Goal: Information Seeking & Learning: Understand process/instructions

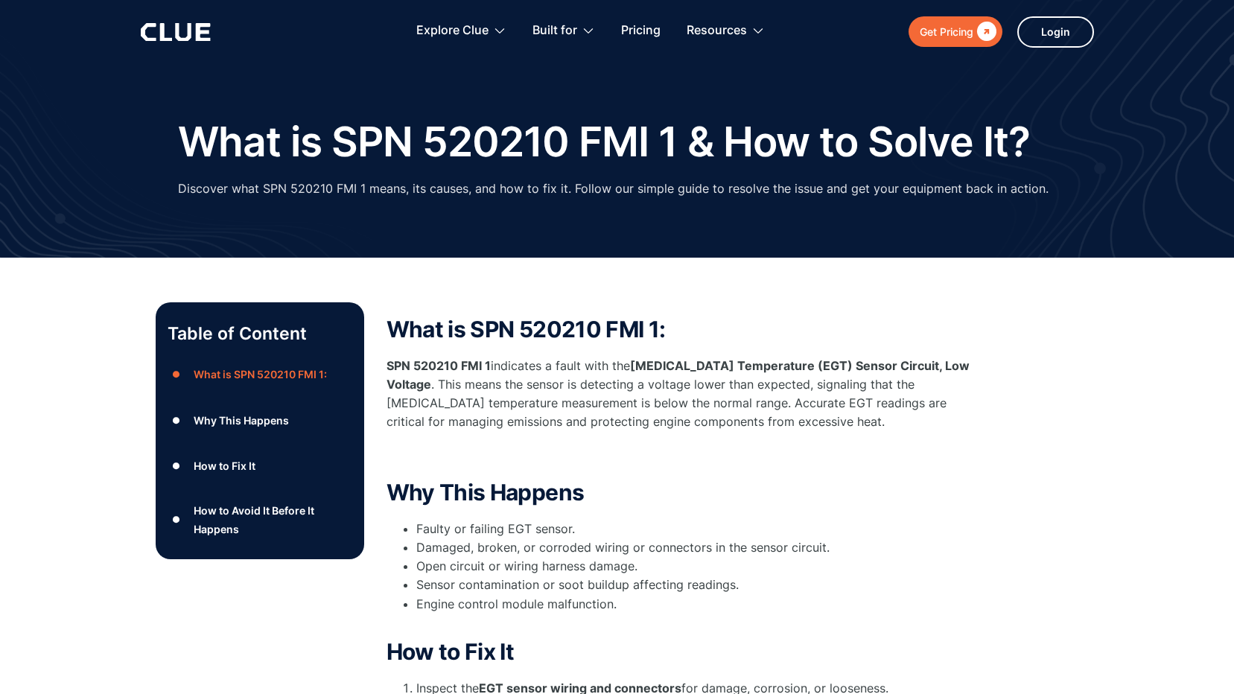
click at [218, 464] on div "How to Fix It" at bounding box center [225, 466] width 62 height 19
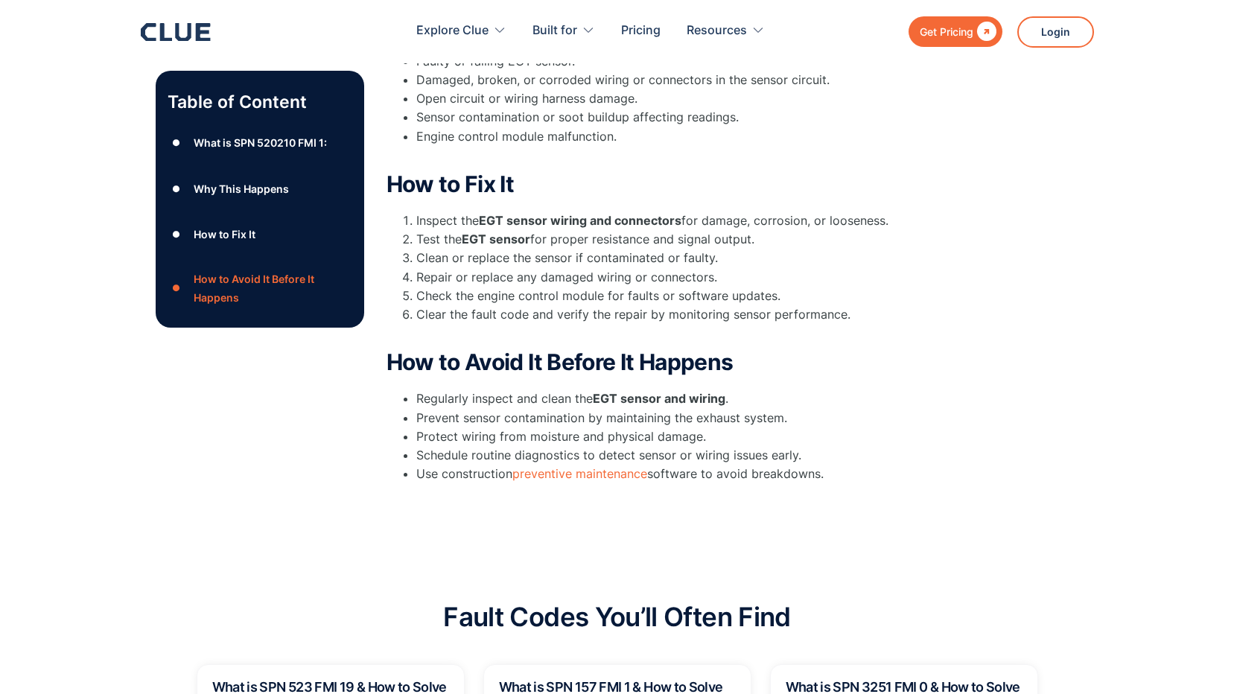
scroll to position [545, 0]
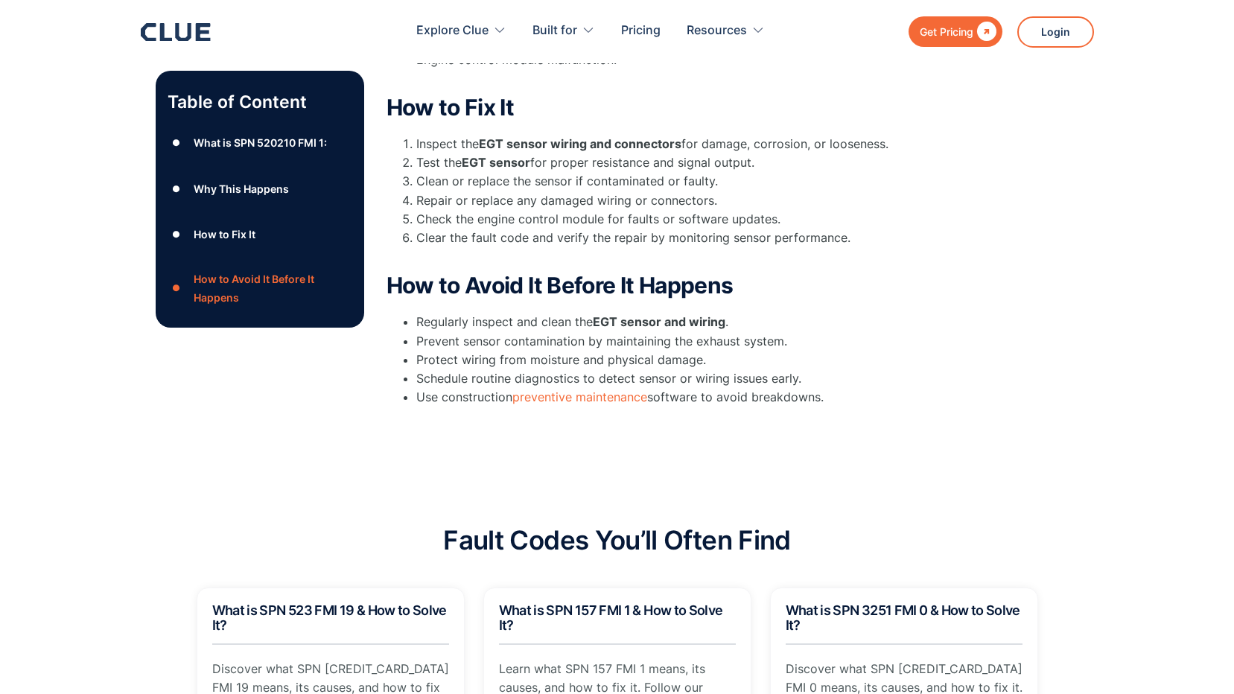
click at [174, 231] on div "●" at bounding box center [177, 234] width 18 height 22
click at [210, 229] on div "How to Fix It" at bounding box center [225, 235] width 62 height 19
click at [229, 140] on div "What is SPN 520210 FMI 1:" at bounding box center [260, 142] width 133 height 19
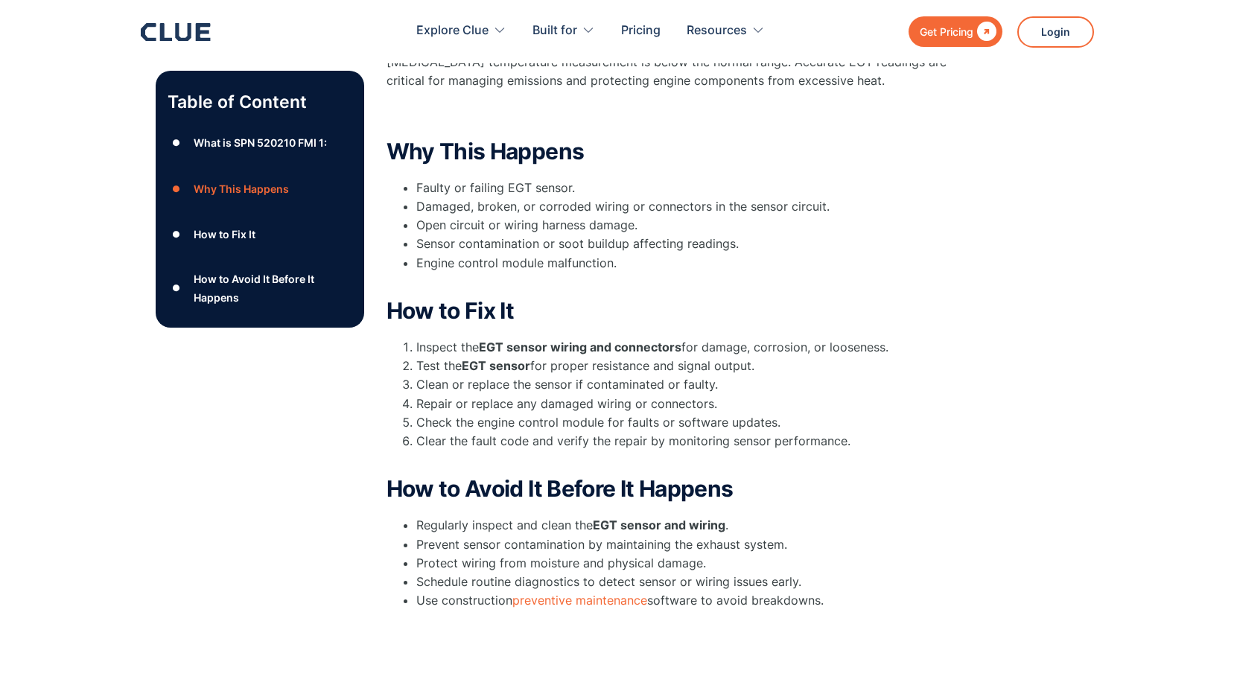
scroll to position [222, 0]
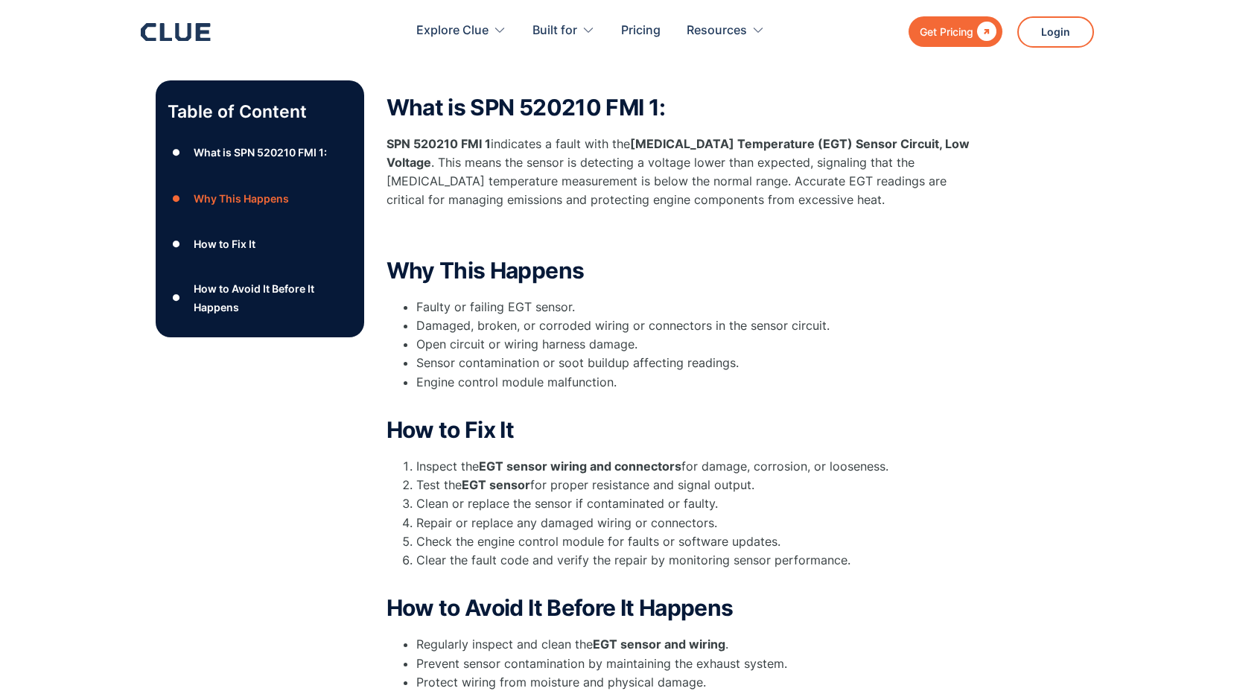
click at [223, 239] on div "How to Fix It" at bounding box center [225, 244] width 62 height 19
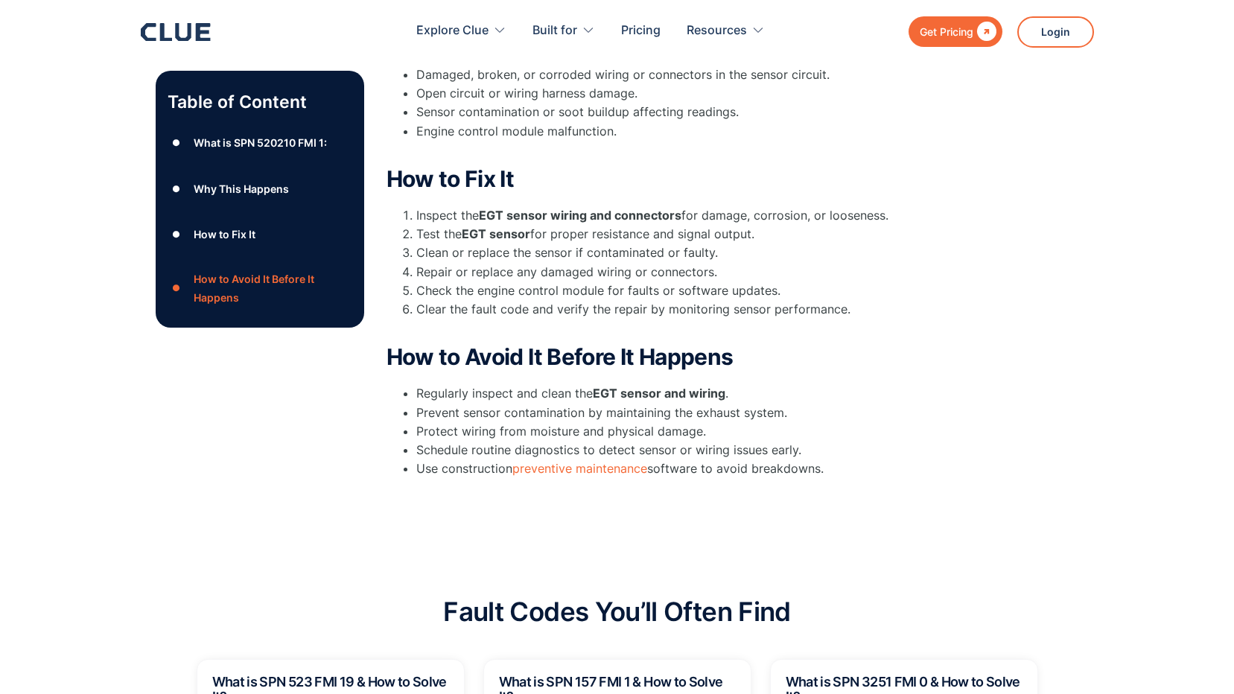
scroll to position [545, 0]
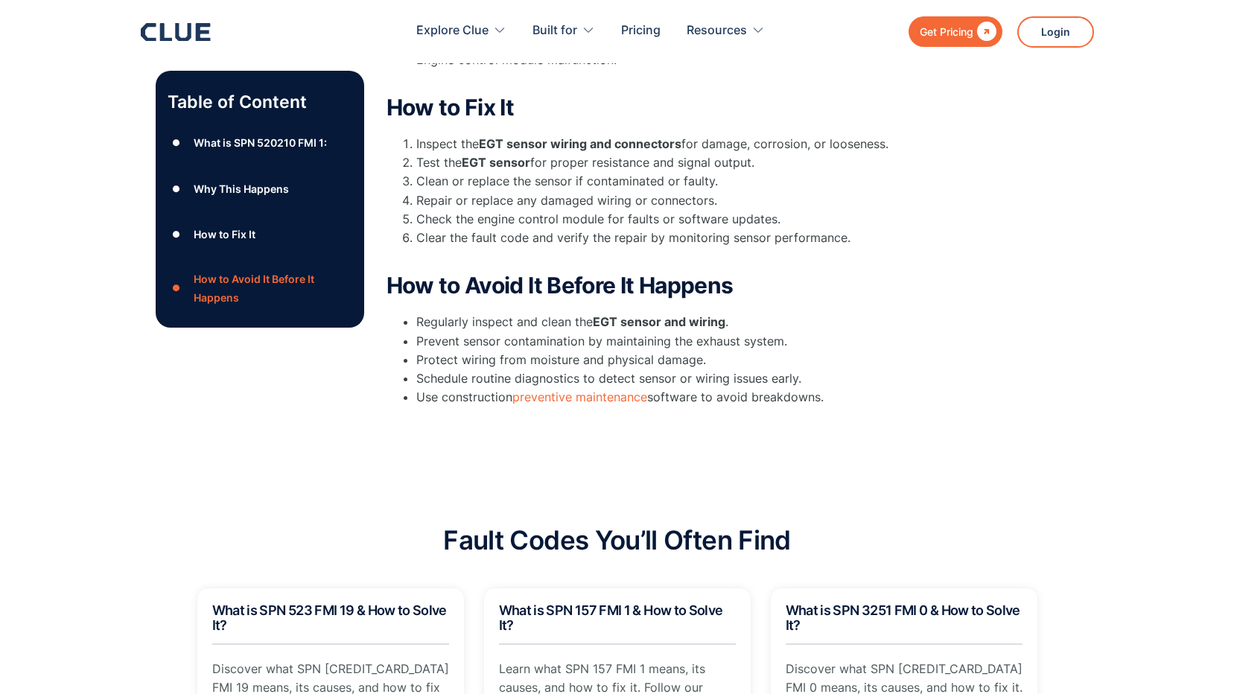
click at [220, 140] on div "What is SPN 520210 FMI 1:" at bounding box center [260, 142] width 133 height 19
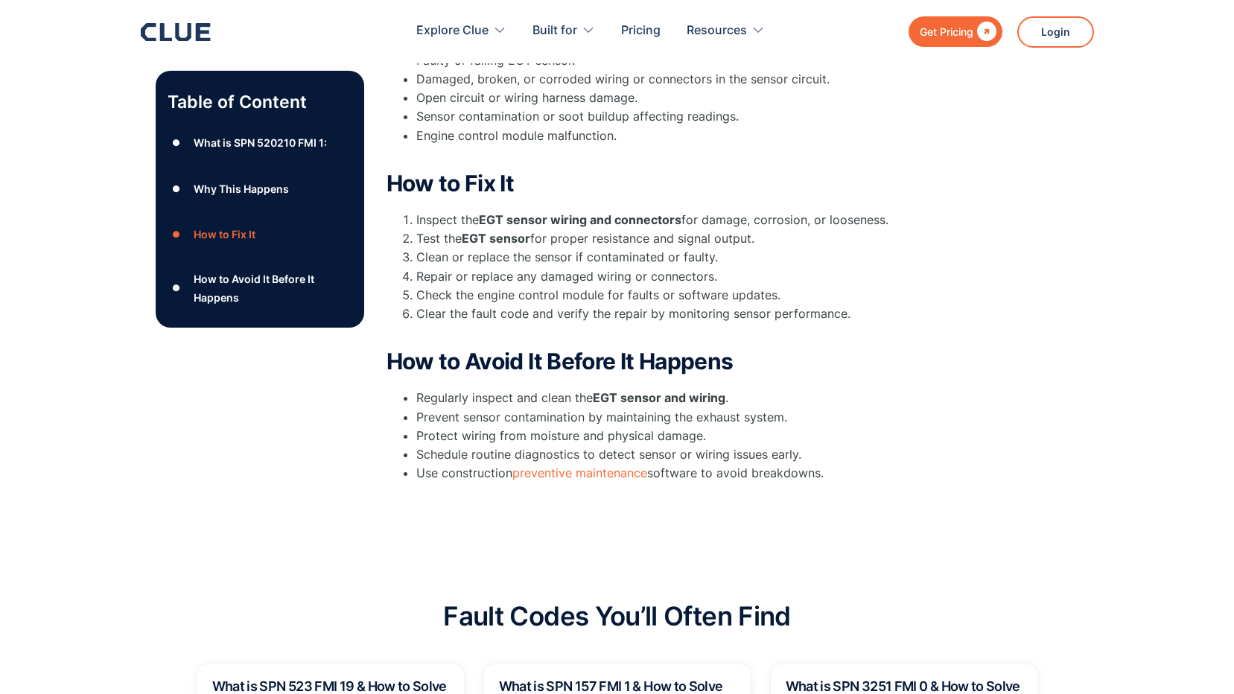
scroll to position [222, 0]
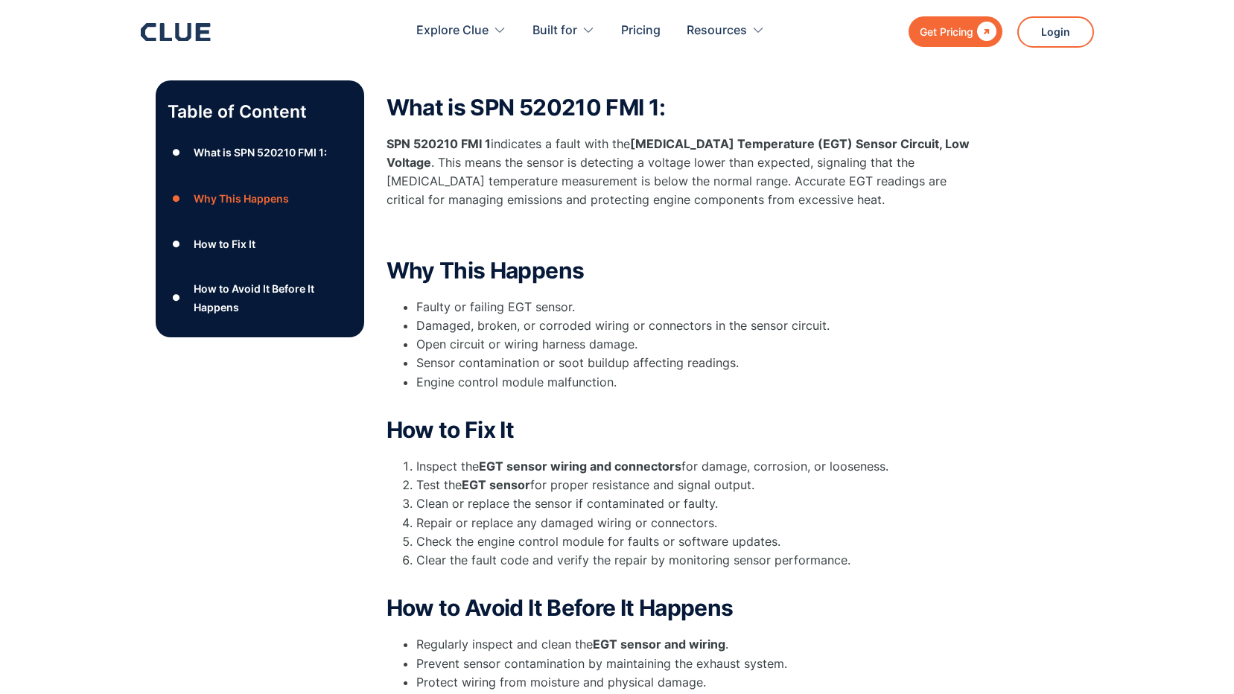
click at [227, 238] on div "How to Fix It" at bounding box center [225, 244] width 62 height 19
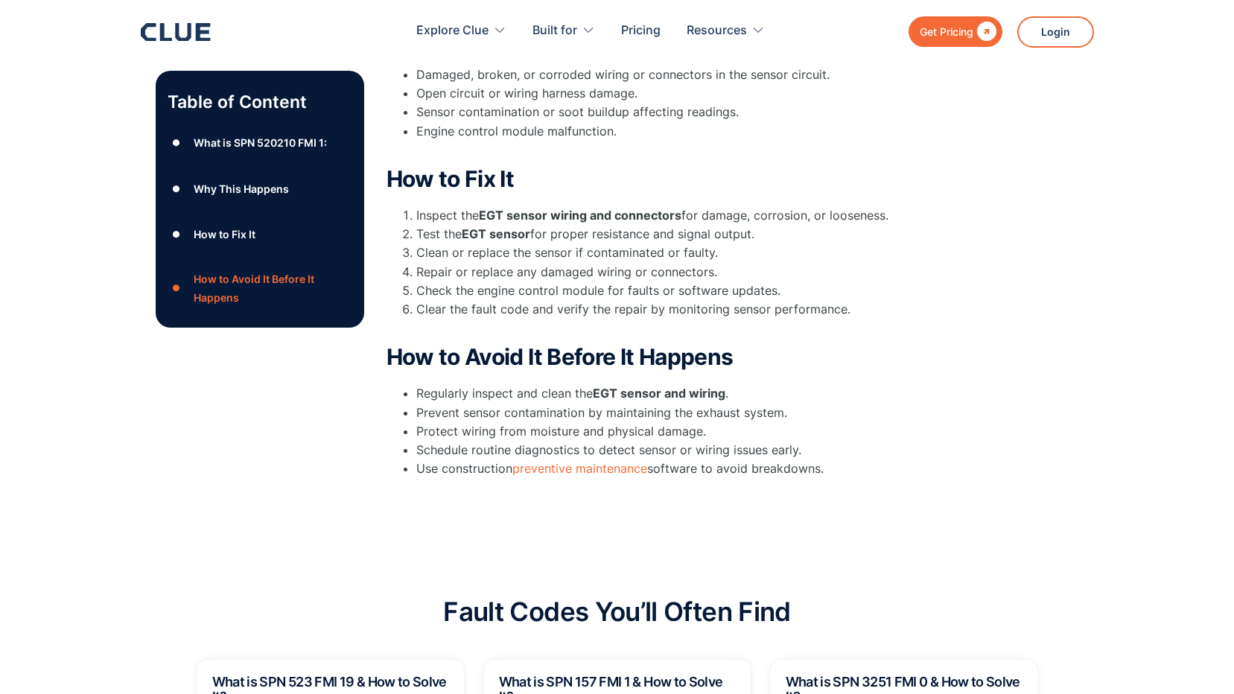
scroll to position [545, 0]
